Goal: Transaction & Acquisition: Purchase product/service

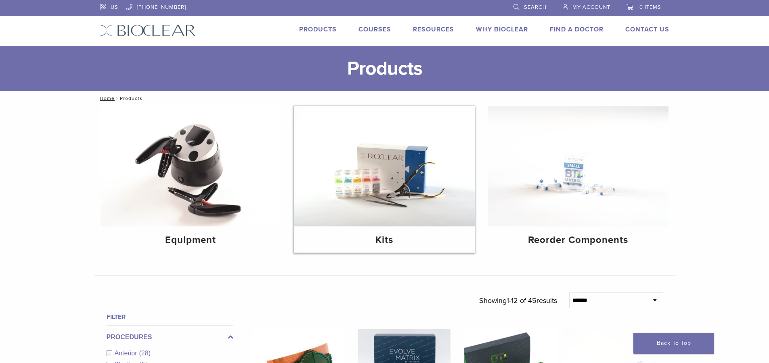
click at [399, 230] on div "Kits" at bounding box center [384, 240] width 181 height 26
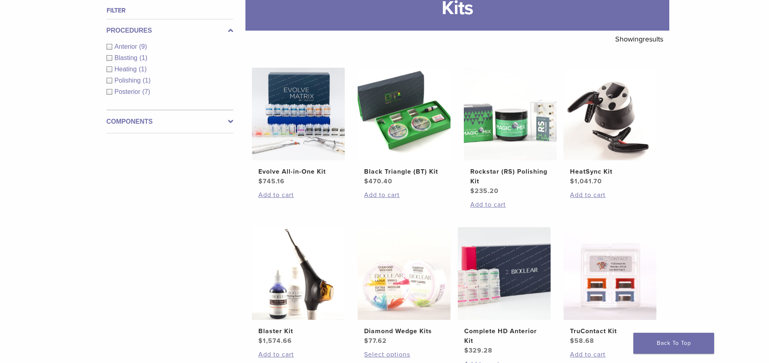
scroll to position [81, 0]
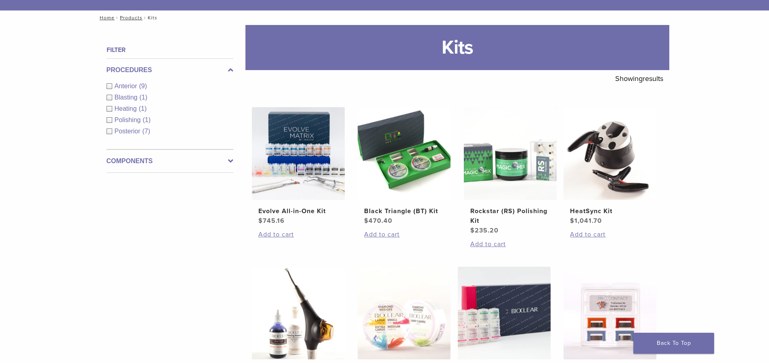
click at [142, 158] on label "Components" at bounding box center [170, 162] width 127 height 10
click at [155, 130] on span "Matrix Systems" at bounding box center [138, 132] width 46 height 7
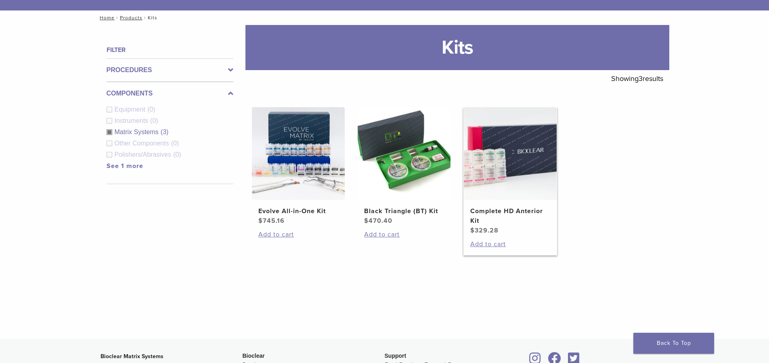
click at [499, 187] on img at bounding box center [510, 153] width 93 height 93
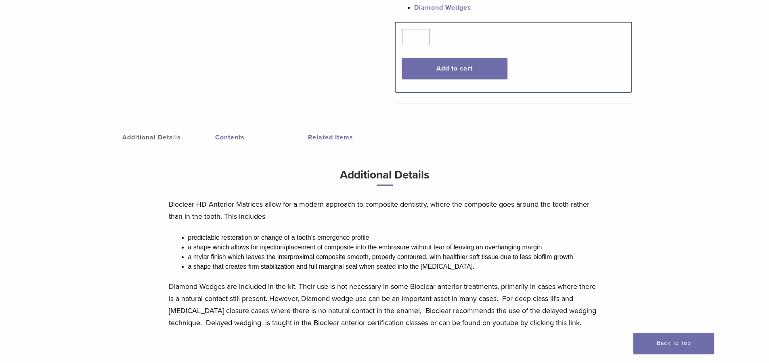
scroll to position [104, 0]
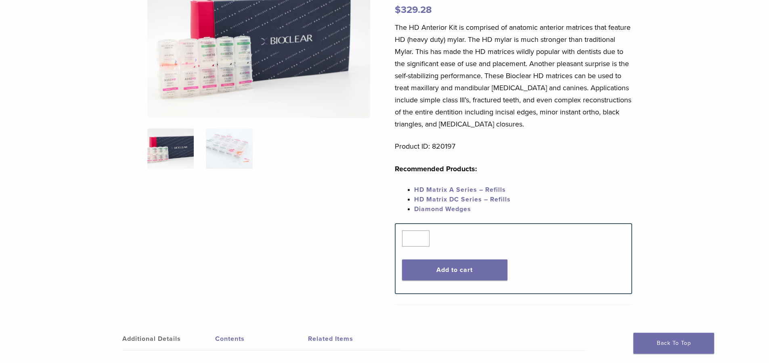
click at [142, 148] on ol at bounding box center [258, 154] width 235 height 51
click at [485, 193] on link "HD Matrix A Series – Refills" at bounding box center [460, 190] width 92 height 8
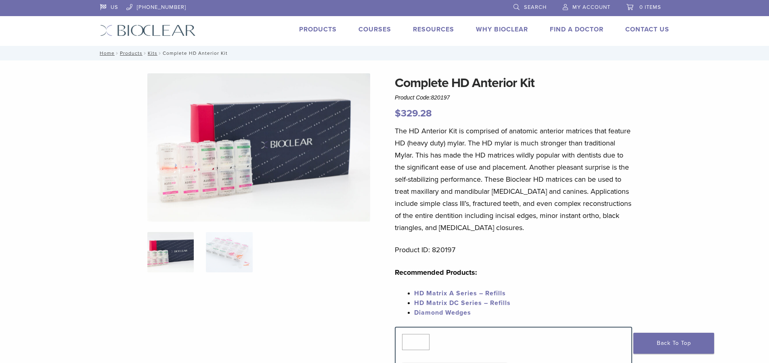
click at [494, 301] on span "HD Matrix DC Series – Refills" at bounding box center [462, 303] width 96 height 8
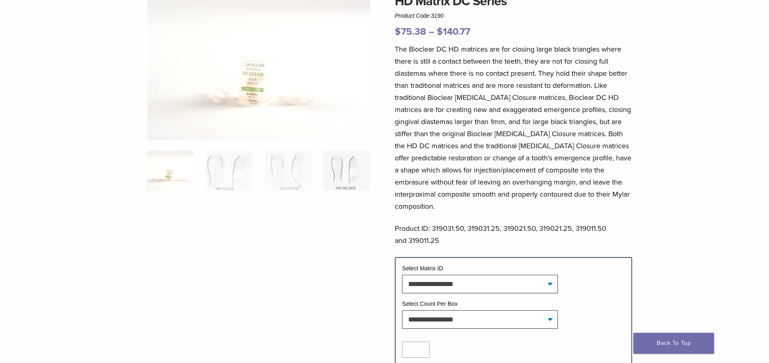
scroll to position [121, 0]
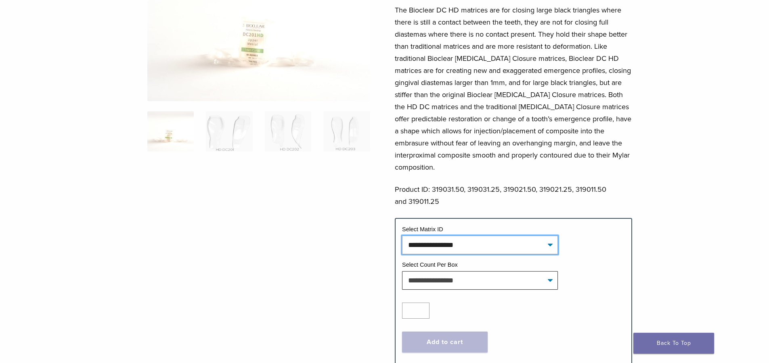
click at [468, 236] on select "**********" at bounding box center [480, 245] width 156 height 19
click at [340, 248] on div at bounding box center [258, 152] width 223 height 401
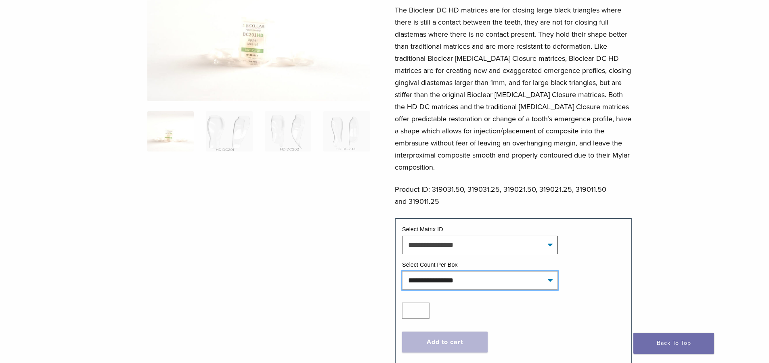
click at [464, 272] on select "**********" at bounding box center [480, 281] width 156 height 19
click at [312, 260] on div at bounding box center [258, 152] width 223 height 401
